Goal: Task Accomplishment & Management: Complete application form

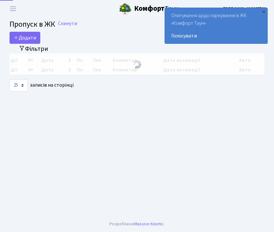
select select "25"
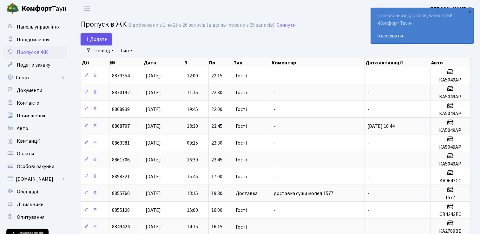
click at [89, 38] on icon at bounding box center [87, 38] width 5 height 5
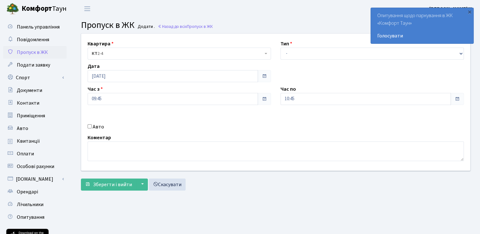
click at [458, 99] on span at bounding box center [457, 98] width 5 height 5
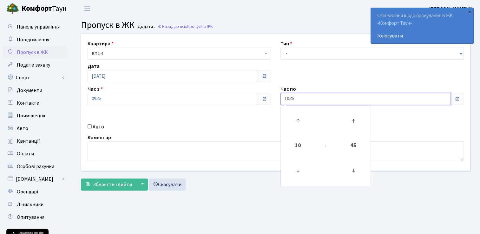
click at [298, 96] on input "10:45" at bounding box center [366, 99] width 170 height 12
click at [354, 122] on icon at bounding box center [353, 120] width 17 height 17
click at [351, 119] on icon at bounding box center [353, 120] width 17 height 17
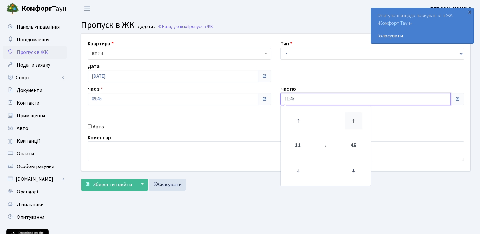
click at [351, 119] on icon at bounding box center [353, 120] width 17 height 17
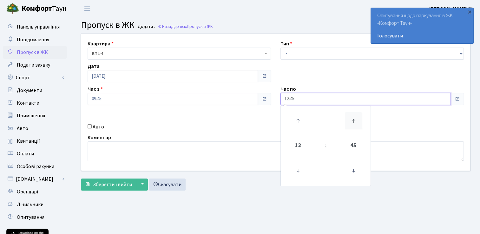
type input "13:00"
click at [88, 126] on input "Авто" at bounding box center [90, 126] width 4 height 4
checkbox input "true"
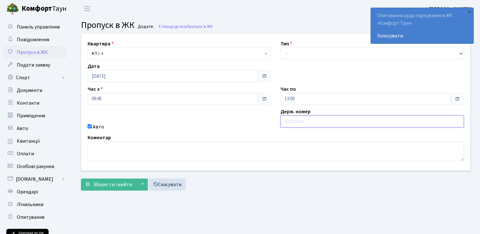
click at [294, 118] on input "text" at bounding box center [372, 122] width 183 height 12
type input "АІ0998ОН"
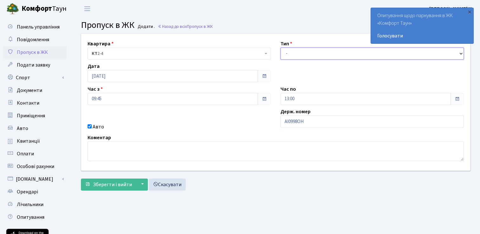
click at [458, 53] on select "- Доставка Таксі Гості Сервіс" at bounding box center [372, 54] width 183 height 12
select select "1"
click at [281, 48] on select "- Доставка Таксі Гості Сервіс" at bounding box center [372, 54] width 183 height 12
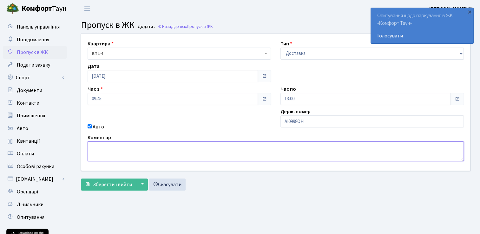
click at [148, 150] on textarea at bounding box center [276, 152] width 376 height 20
type textarea "Доставка води"
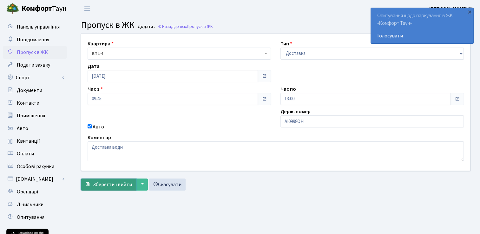
click at [127, 186] on span "Зберегти і вийти" at bounding box center [112, 184] width 39 height 7
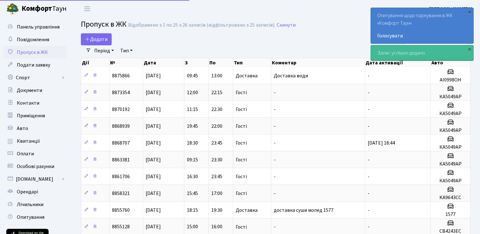
select select "25"
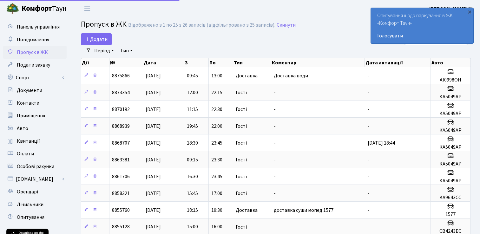
select select "25"
